Goal: Information Seeking & Learning: Understand process/instructions

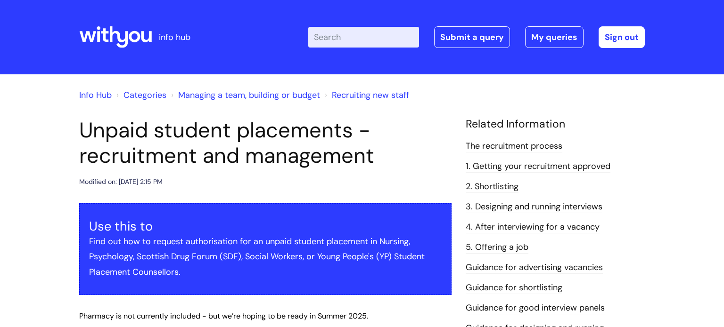
click at [506, 166] on link "1. Getting your recruitment approved" at bounding box center [537, 167] width 145 height 12
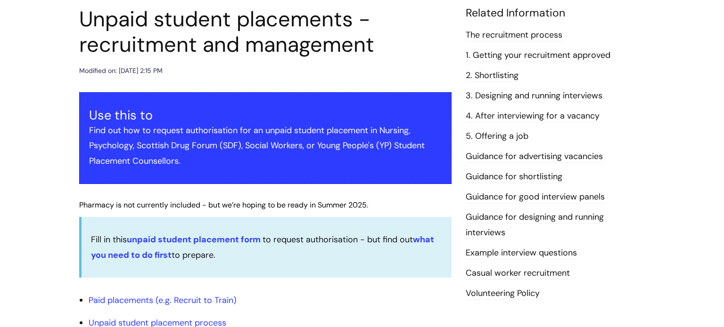
scroll to position [112, 0]
